Goal: Transaction & Acquisition: Purchase product/service

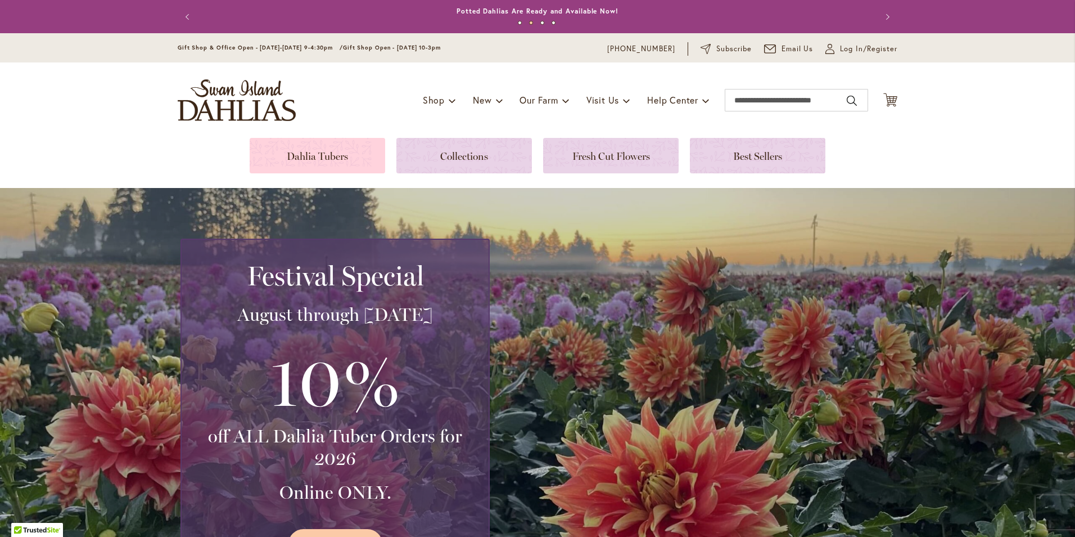
click at [335, 165] on link at bounding box center [318, 155] width 136 height 35
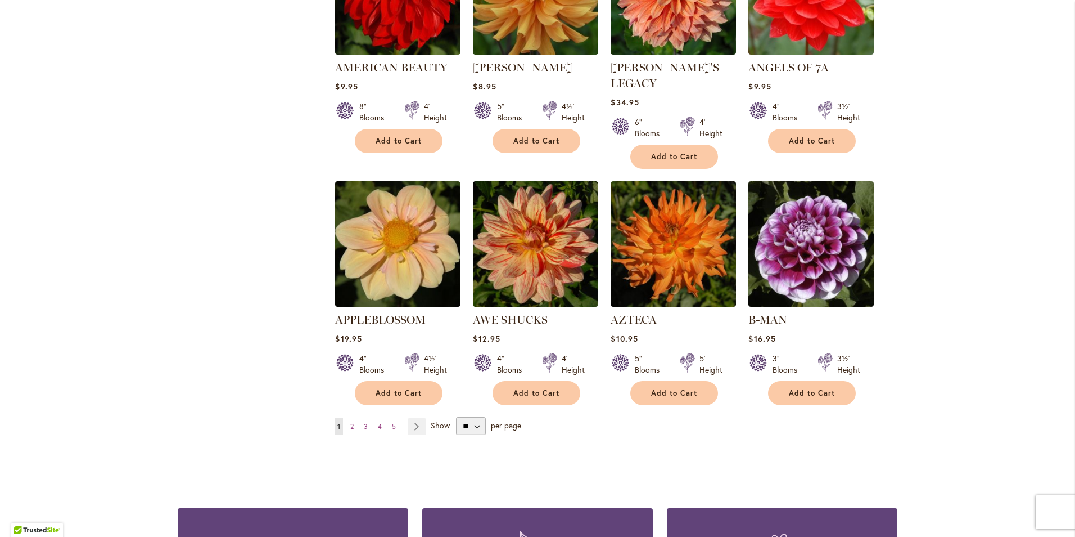
scroll to position [844, 0]
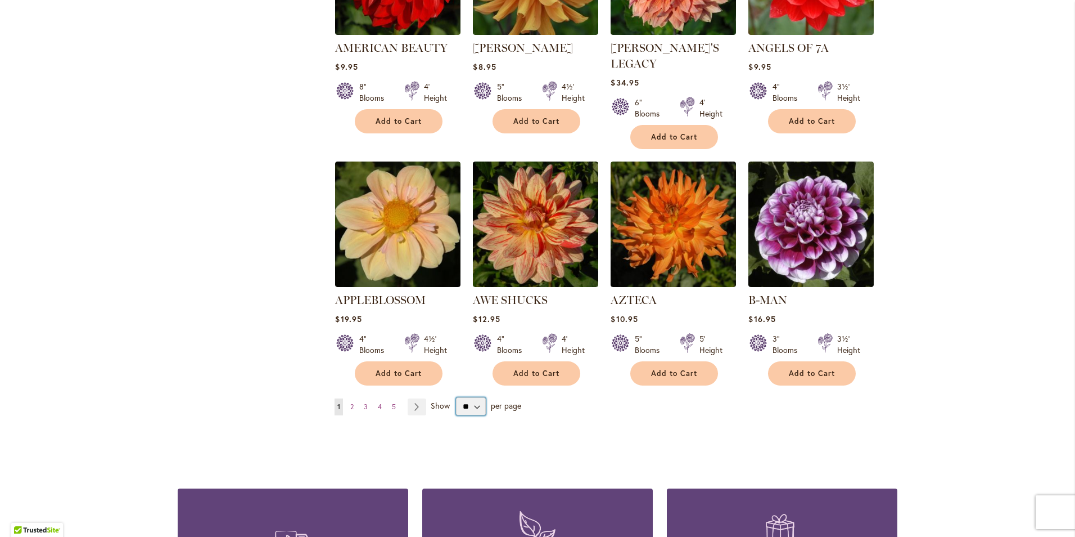
click at [470, 397] on select "** ** ** **" at bounding box center [471, 406] width 30 height 18
select select "**"
click at [456, 397] on select "** ** ** **" at bounding box center [471, 406] width 30 height 18
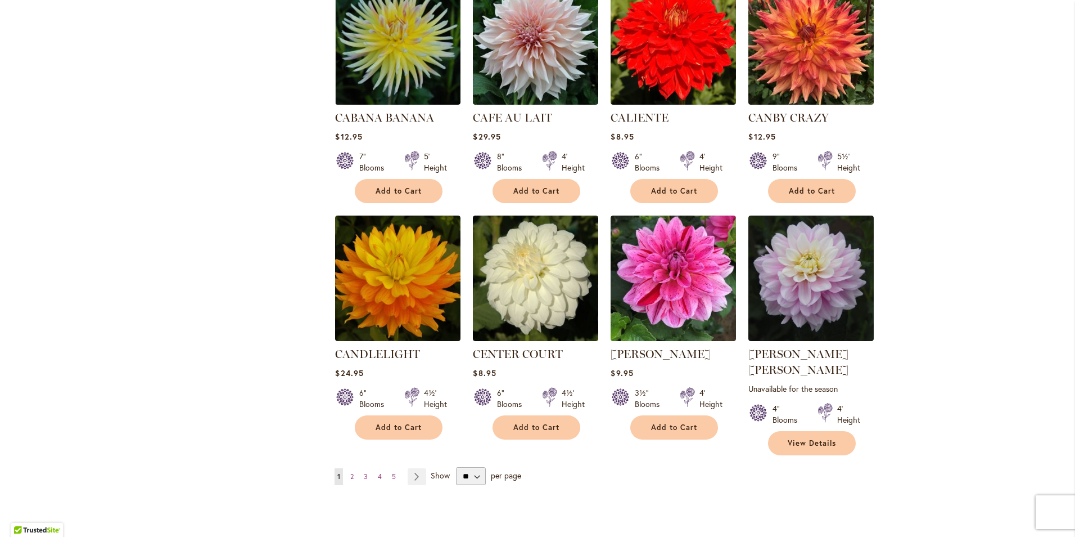
scroll to position [3712, 0]
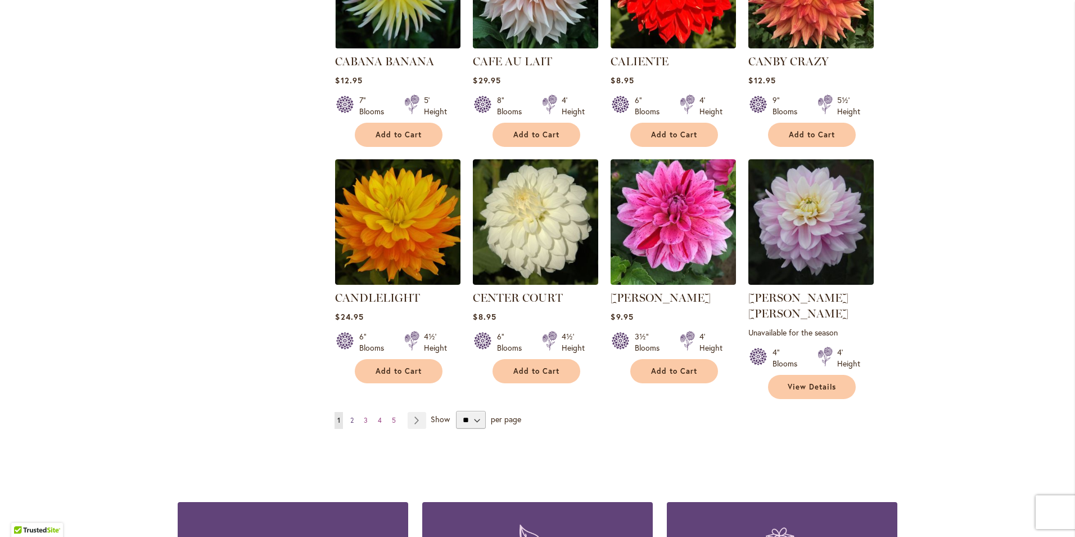
click at [351, 412] on link "Page 2" at bounding box center [352, 420] width 9 height 17
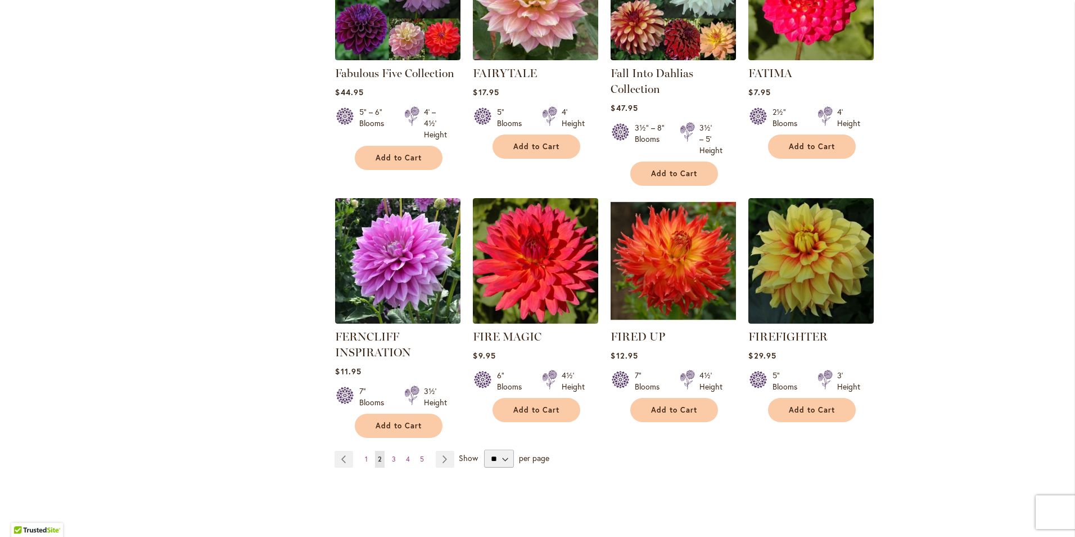
scroll to position [3768, 0]
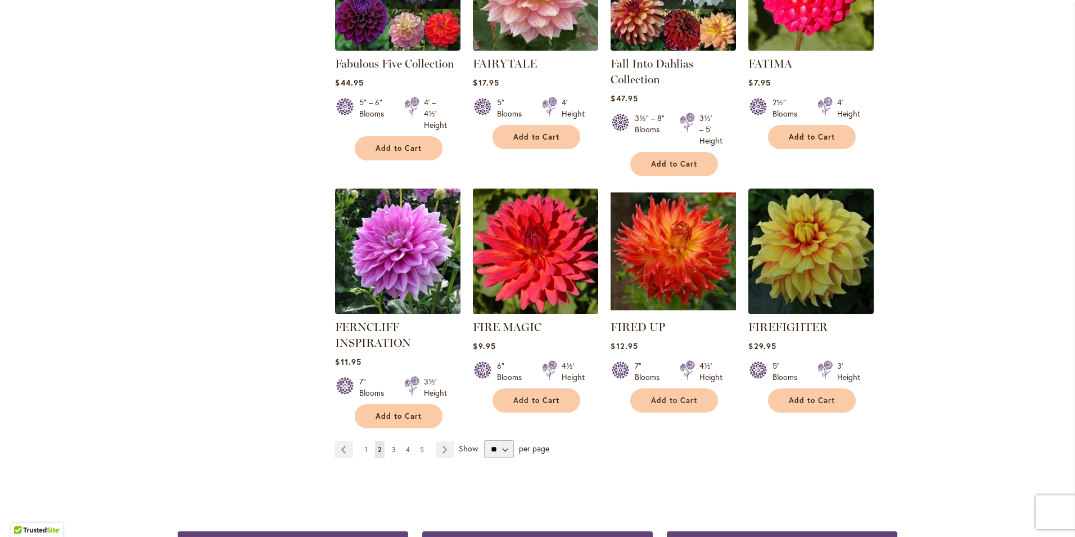
click at [389, 441] on link "Page 3" at bounding box center [394, 449] width 10 height 17
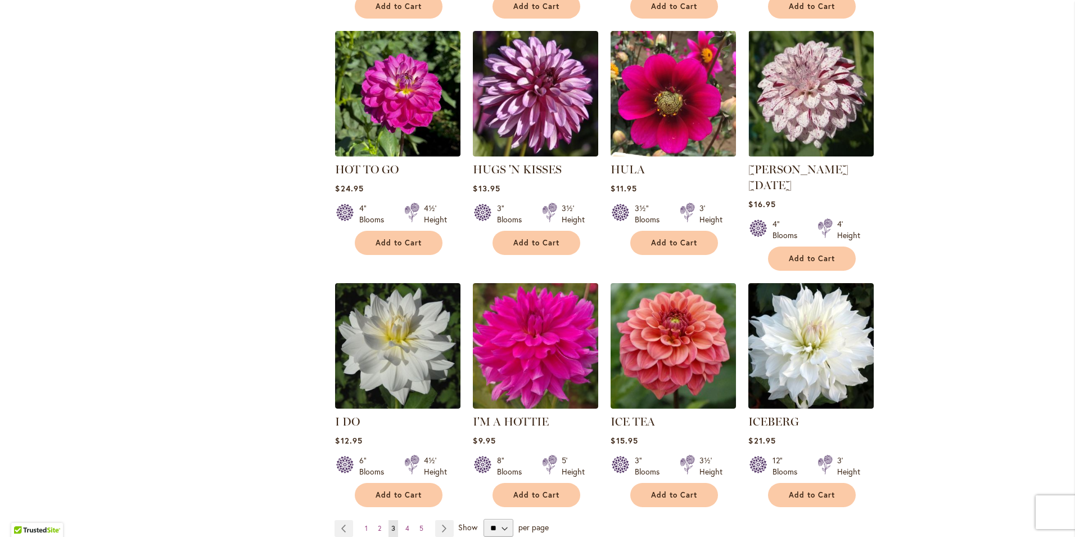
scroll to position [3768, 0]
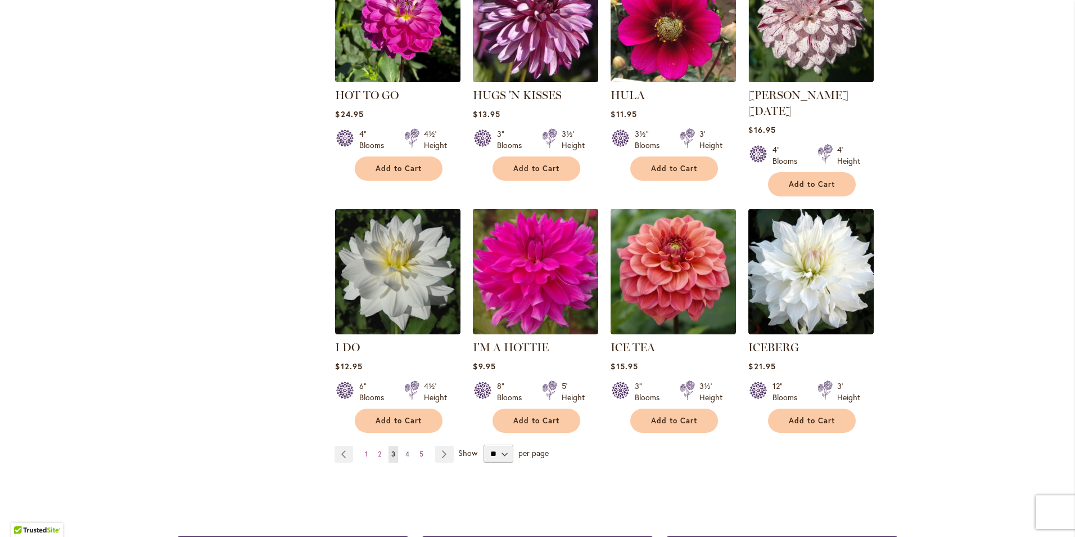
click at [403, 445] on link "Page 4" at bounding box center [408, 453] width 10 height 17
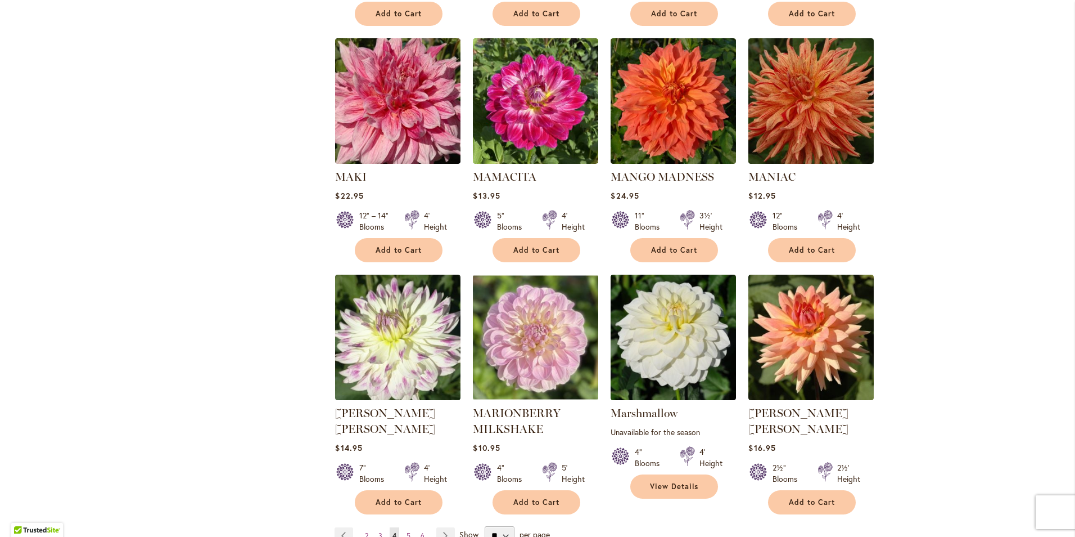
scroll to position [3656, 0]
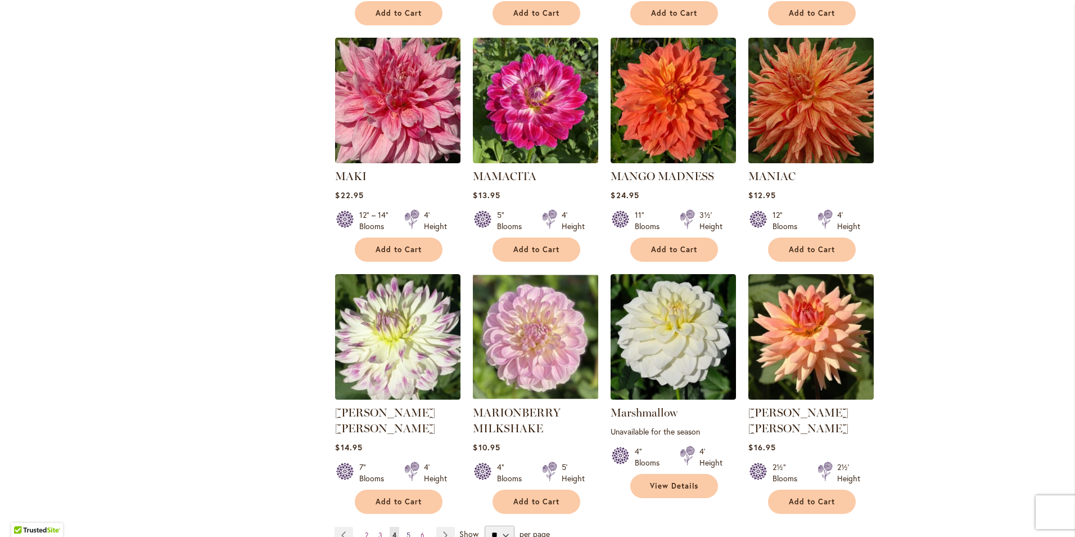
click at [404, 526] on link "Page 5" at bounding box center [409, 534] width 10 height 17
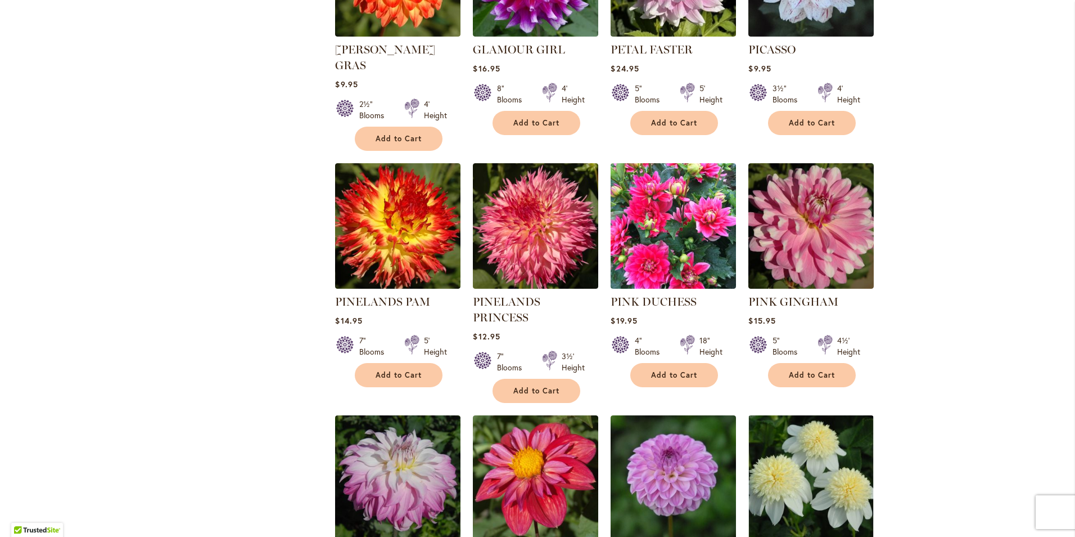
scroll to position [3656, 0]
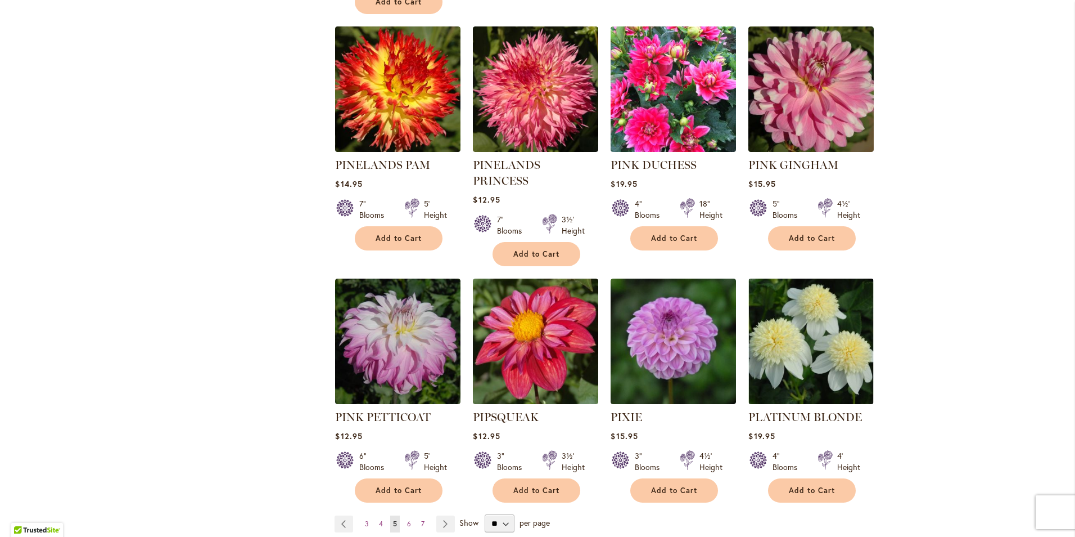
click at [398, 515] on ul "Page Previous Page 3 Page 4 You're currently reading page 5 Page 6 Page 7 Page …" at bounding box center [397, 523] width 125 height 17
click at [407, 519] on span "6" at bounding box center [409, 523] width 4 height 8
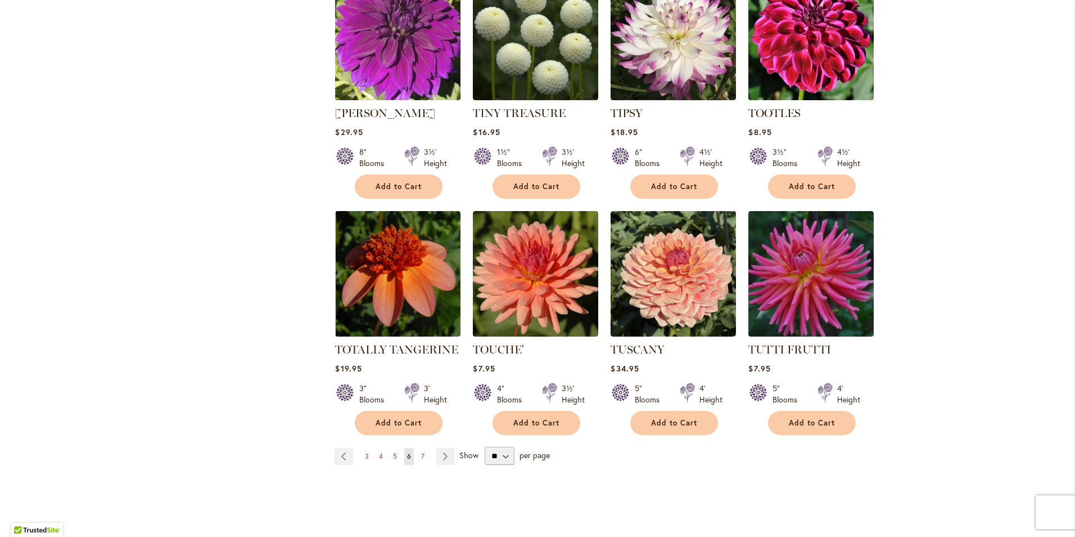
scroll to position [3712, 0]
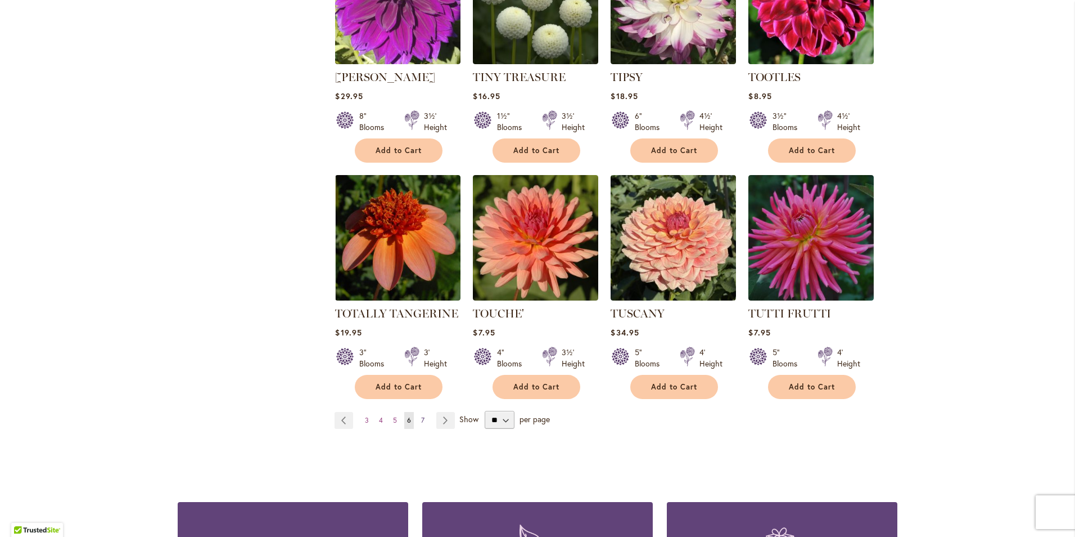
click at [418, 412] on link "Page 7" at bounding box center [422, 420] width 9 height 17
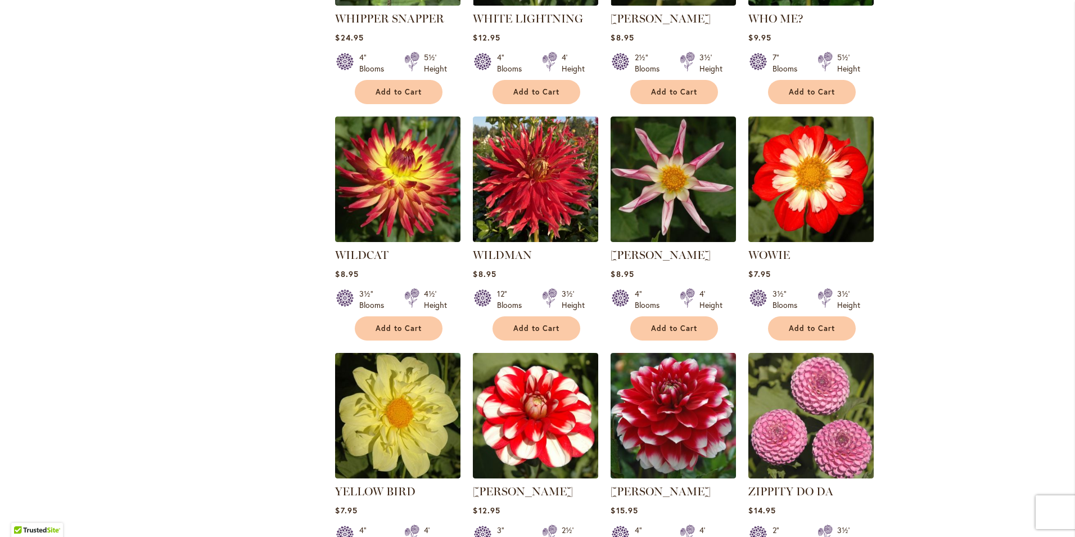
scroll to position [1181, 0]
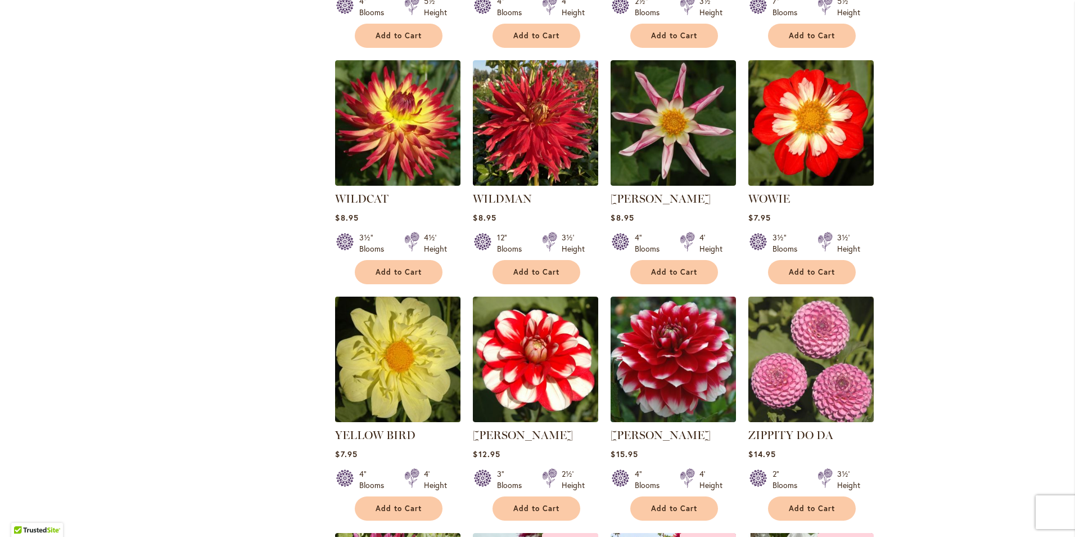
click at [373, 331] on img at bounding box center [398, 360] width 132 height 132
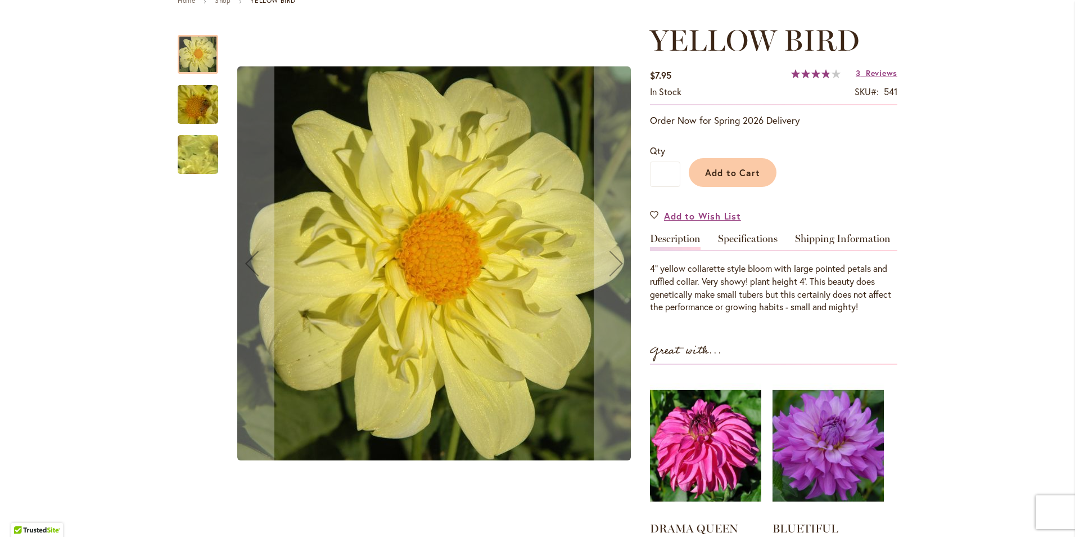
scroll to position [169, 0]
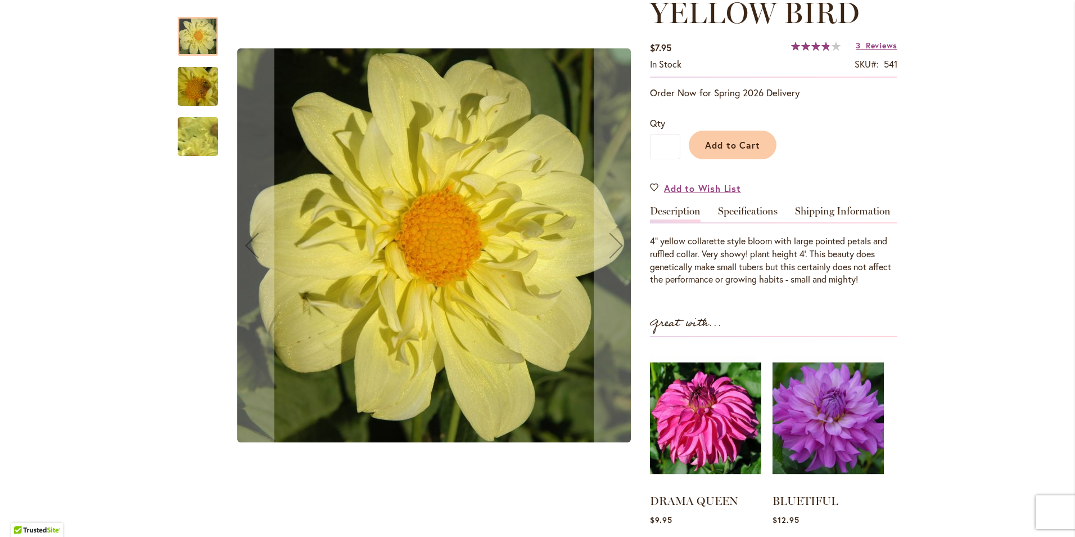
click at [204, 91] on img "YELLOW BIRD" at bounding box center [197, 86] width 81 height 61
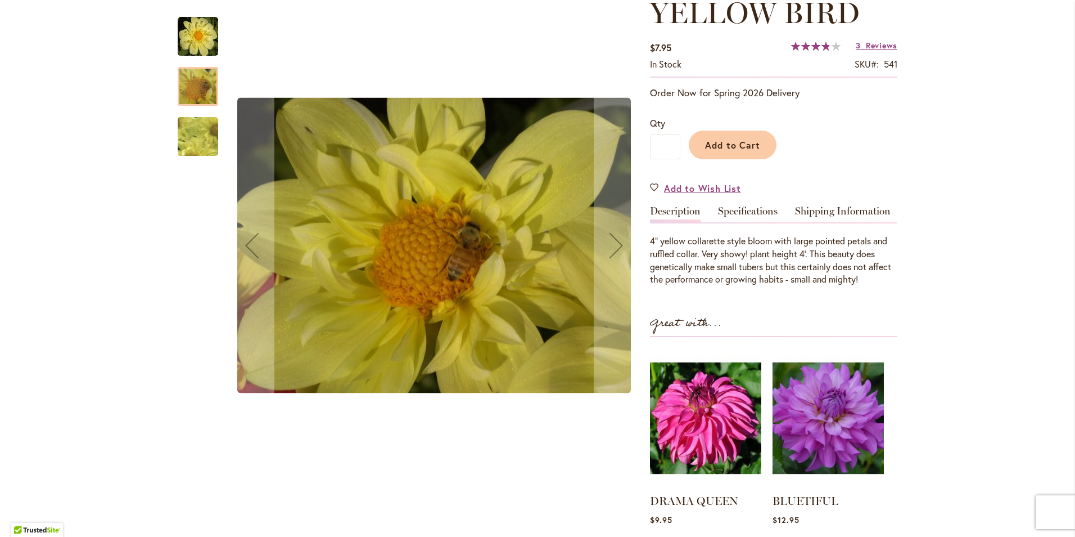
click at [201, 134] on img "YELLOW BIRD" at bounding box center [198, 137] width 79 height 78
